Goal: Check status: Check status

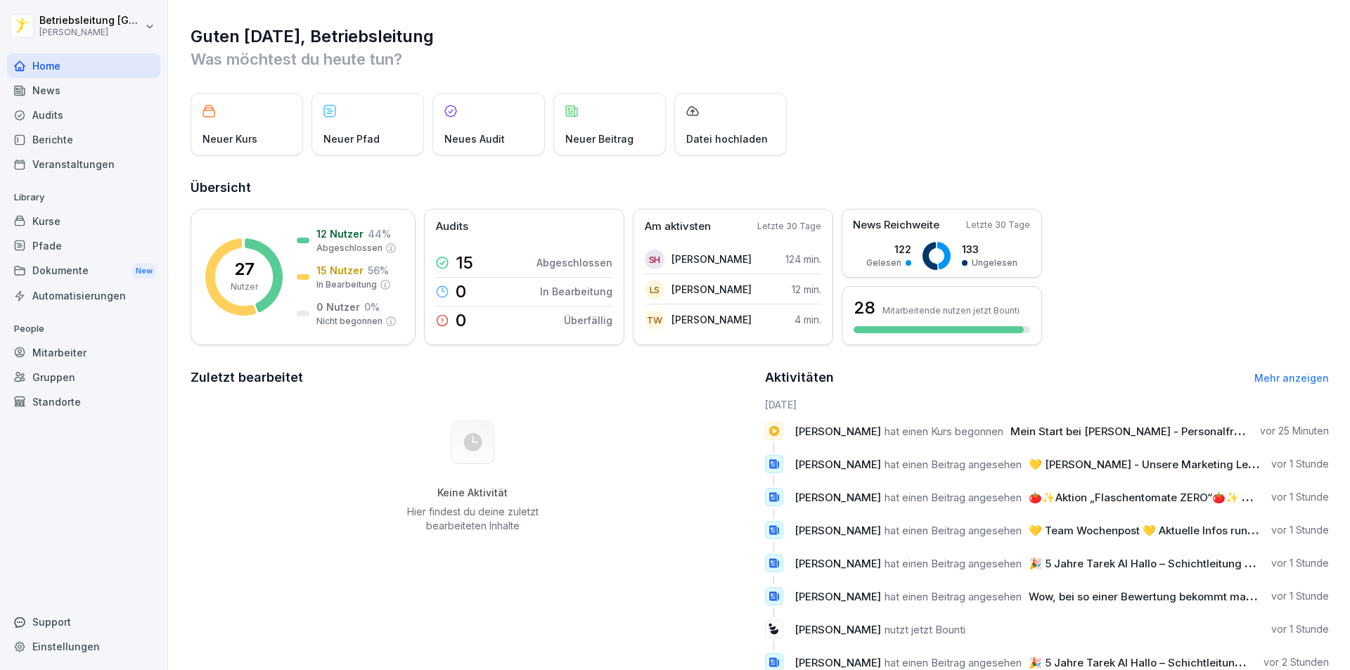
click at [82, 136] on div "Berichte" at bounding box center [83, 139] width 153 height 25
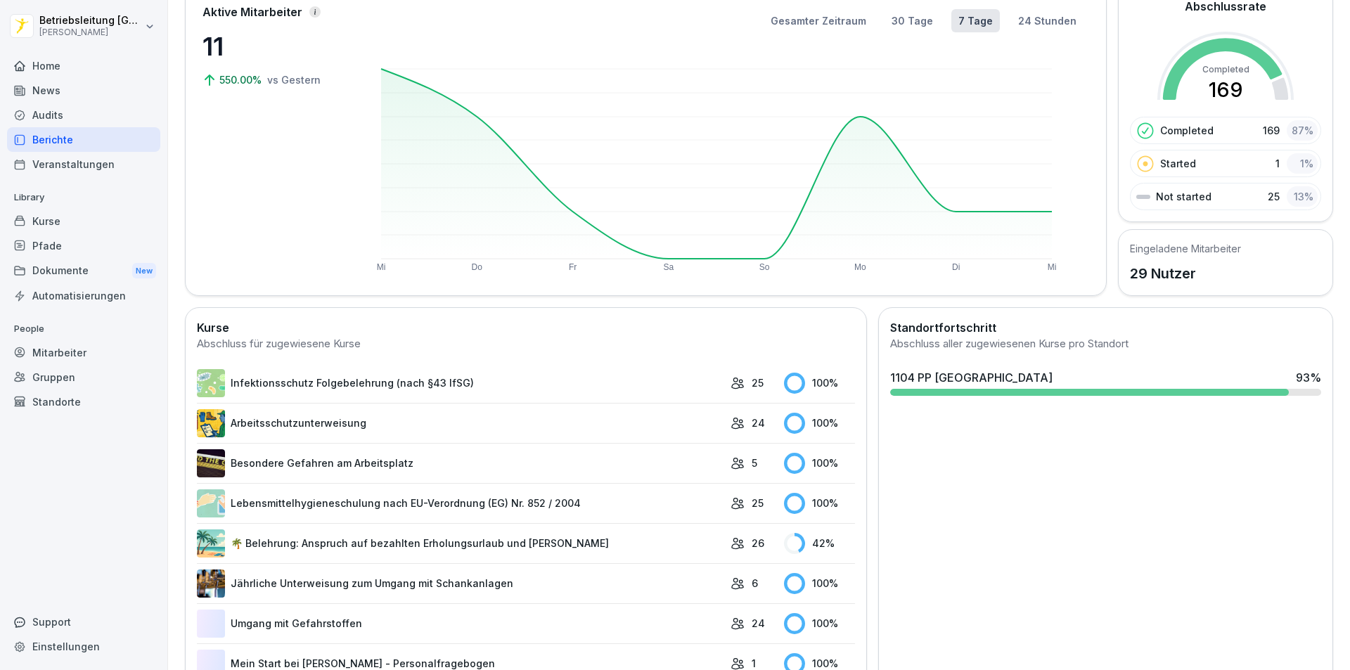
scroll to position [229, 0]
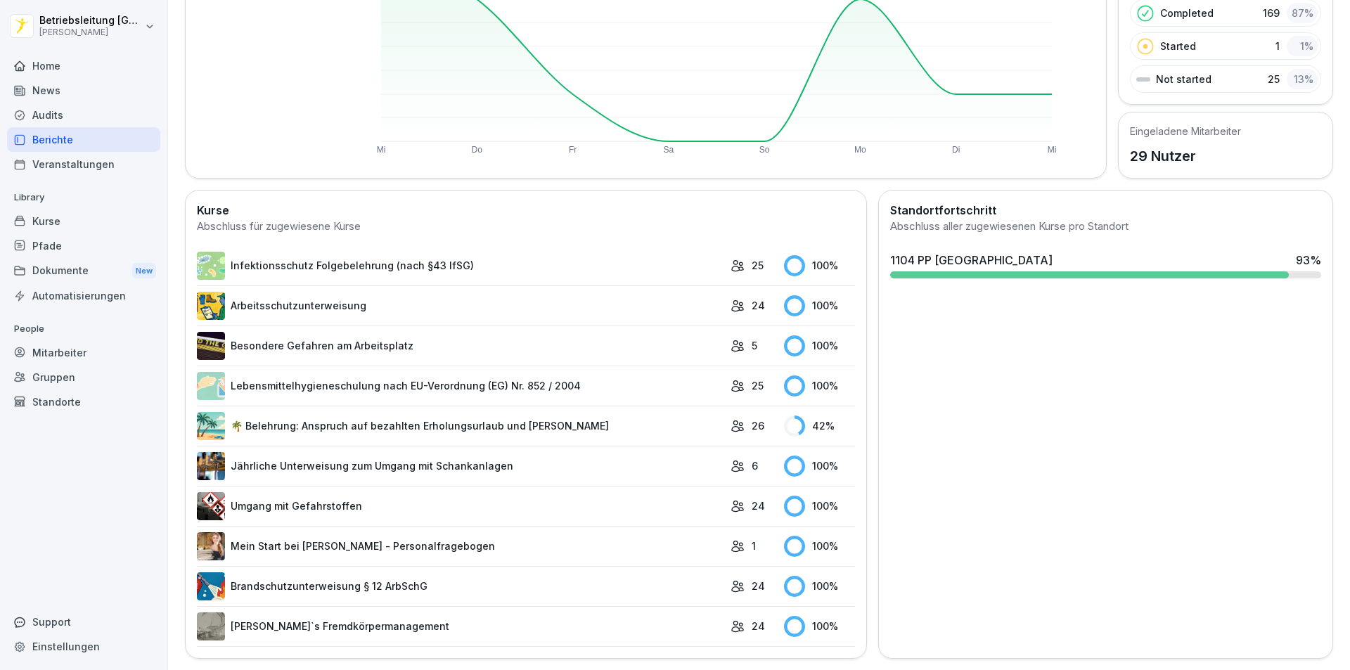
click at [290, 534] on link "Mein Start bei [PERSON_NAME] - Personalfragebogen" at bounding box center [460, 546] width 527 height 28
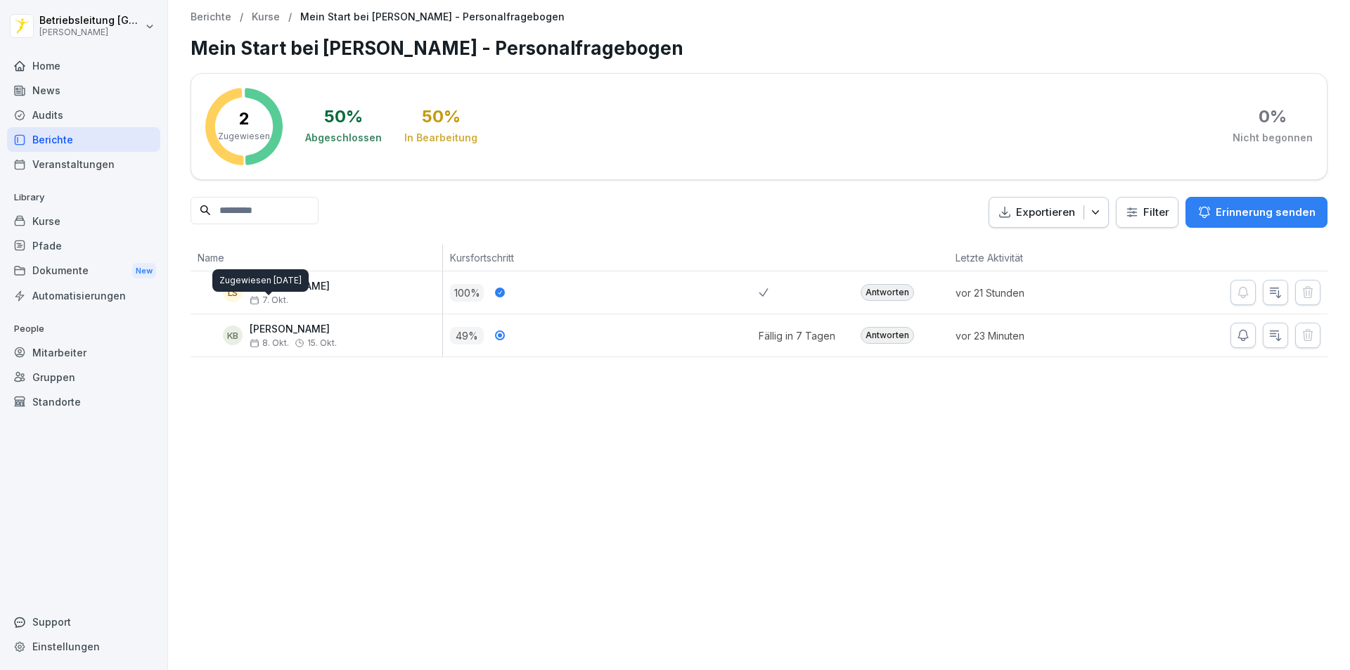
click at [290, 290] on div "Zugewiesen [DATE] Zugewiesen [DATE]" at bounding box center [260, 280] width 96 height 23
click at [294, 293] on div "[PERSON_NAME] [DATE]" at bounding box center [290, 293] width 80 height 25
click at [883, 297] on div "Antworten" at bounding box center [887, 292] width 53 height 17
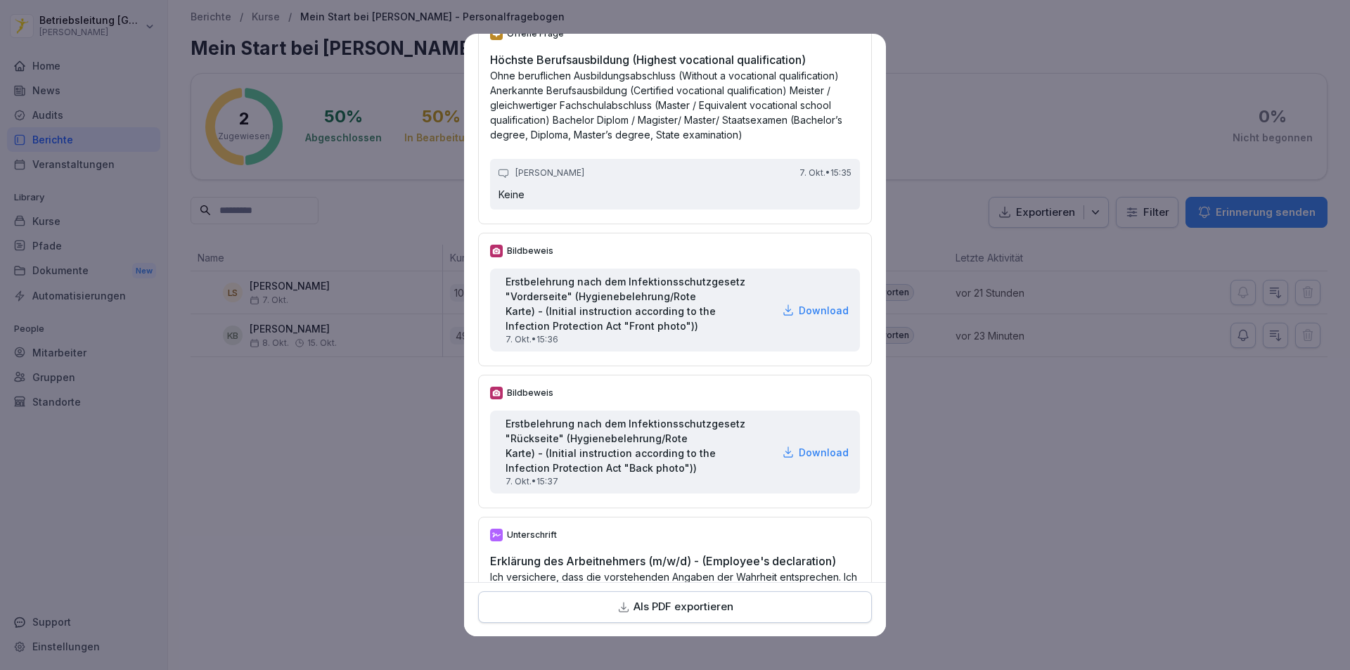
scroll to position [4711, 0]
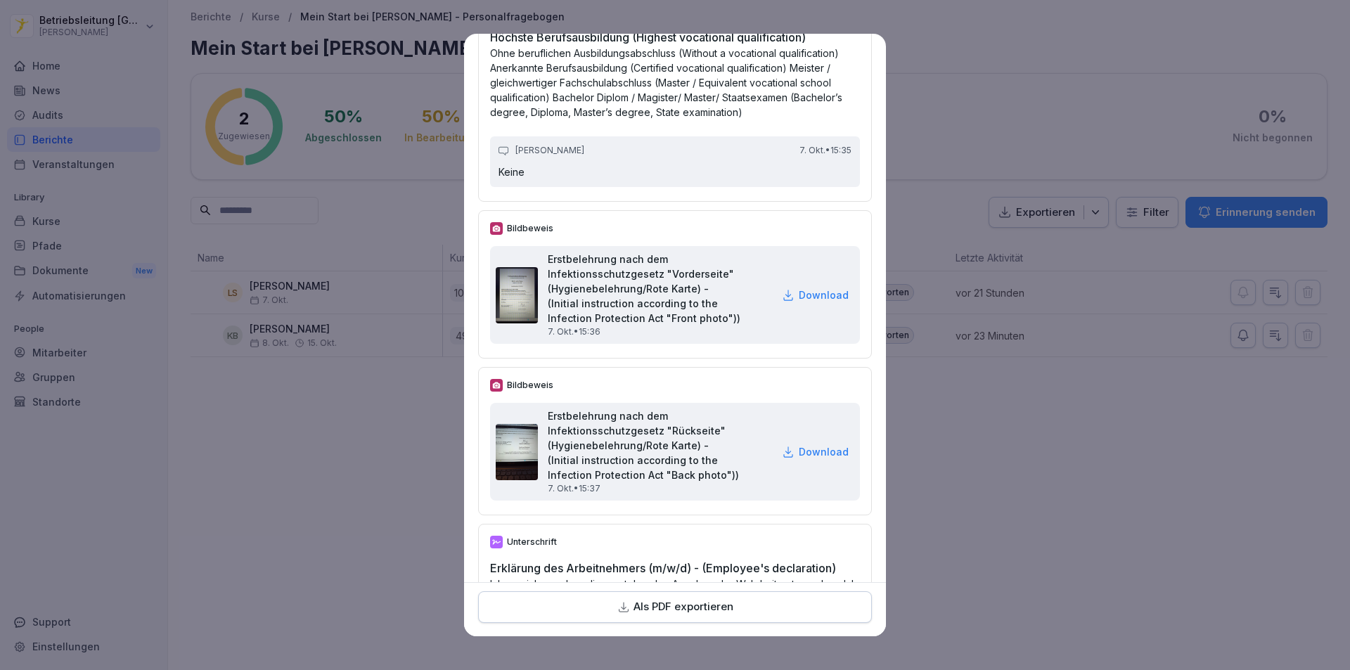
click at [799, 302] on p "Download" at bounding box center [824, 295] width 50 height 15
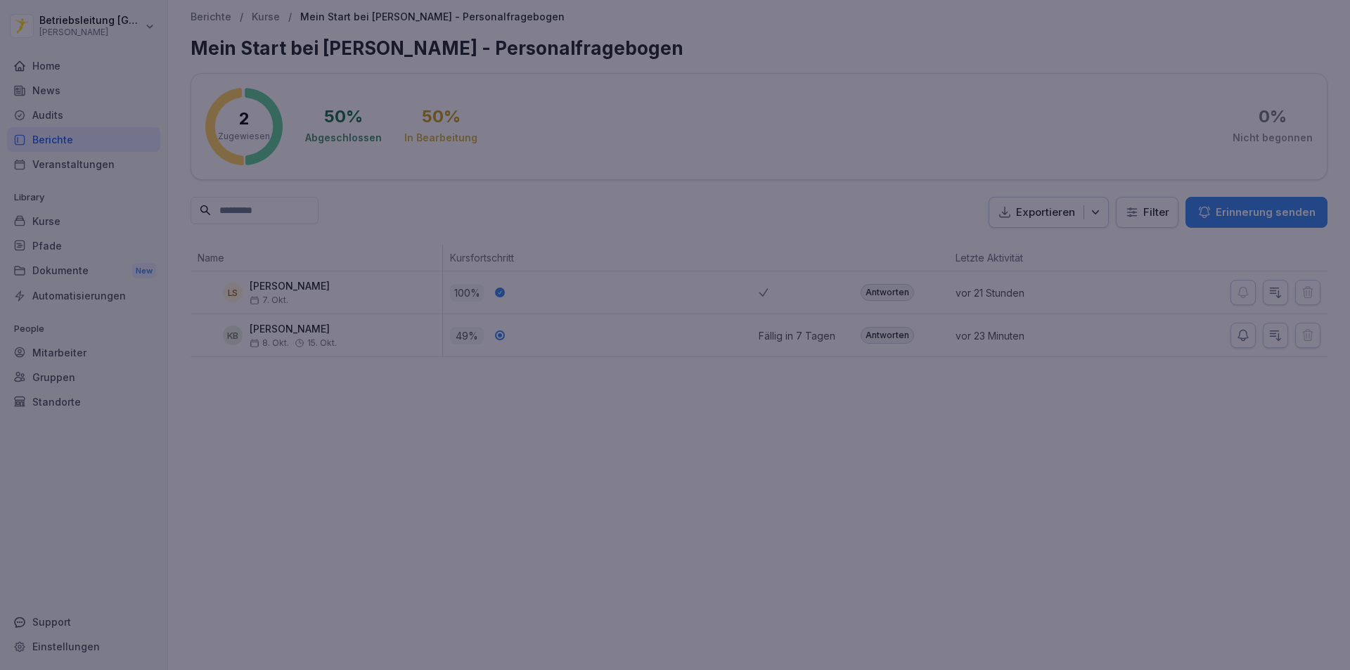
click at [1173, 423] on div at bounding box center [675, 335] width 1350 height 670
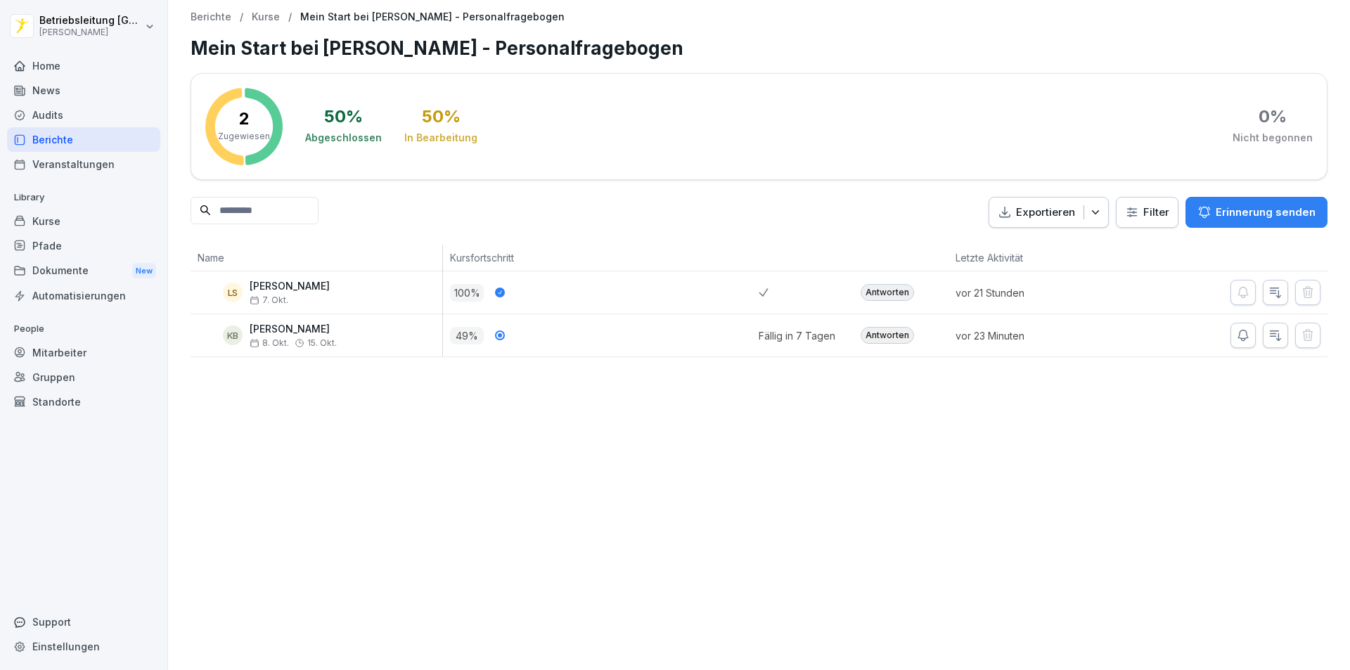
click at [487, 498] on div "Berichte / Kurse / Mein Start bei [PERSON_NAME] - Personalfragebogen Mein Start…" at bounding box center [759, 335] width 1182 height 670
